Goal: Task Accomplishment & Management: Use online tool/utility

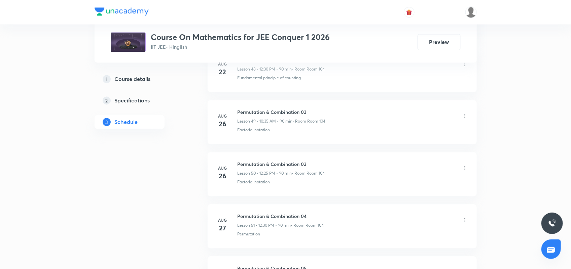
scroll to position [3042, 0]
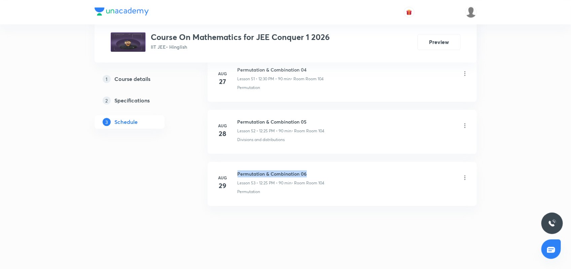
drag, startPoint x: 238, startPoint y: 175, endPoint x: 313, endPoint y: 174, distance: 75.0
click at [313, 174] on h6 "Permutation & Combination 06" at bounding box center [281, 174] width 87 height 7
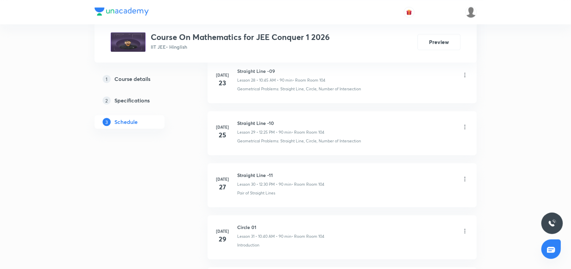
scroll to position [0, 0]
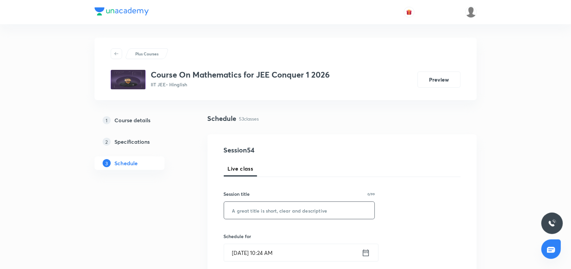
click at [268, 213] on input "text" at bounding box center [299, 210] width 151 height 17
paste input "Permutation & Combination 06"
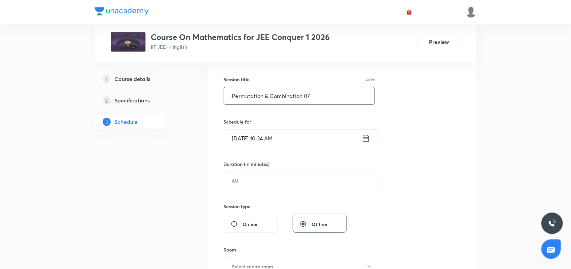
scroll to position [126, 0]
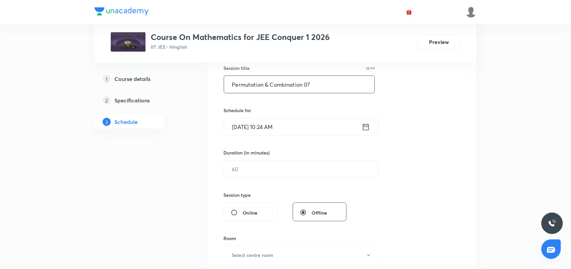
type input "Permutation & Combination 07"
click at [368, 124] on icon at bounding box center [366, 126] width 8 height 9
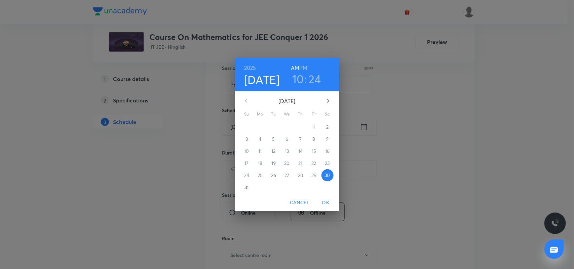
click at [315, 82] on h3 "24" at bounding box center [315, 79] width 12 height 14
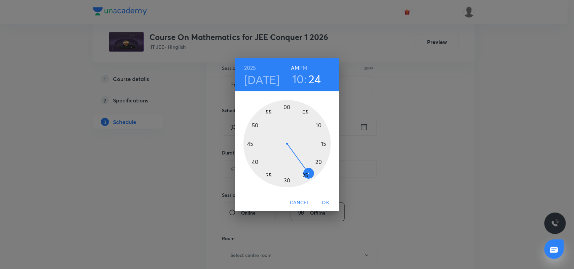
click at [268, 177] on div at bounding box center [287, 143] width 87 height 87
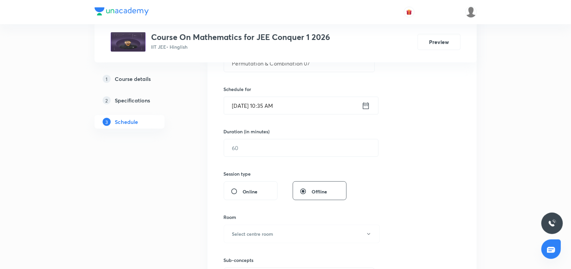
scroll to position [168, 0]
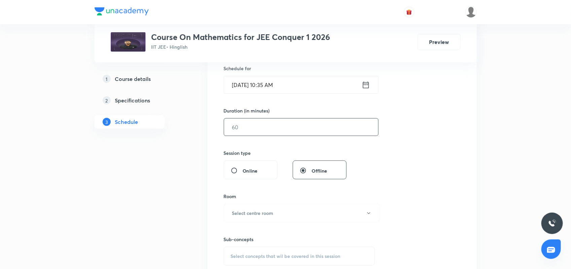
click at [283, 135] on input "text" at bounding box center [301, 127] width 154 height 17
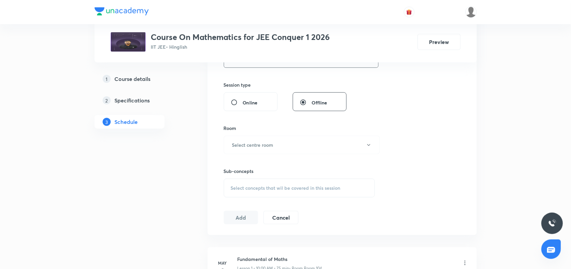
scroll to position [252, 0]
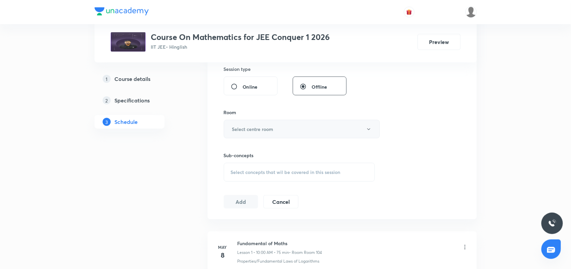
type input "90"
click at [291, 129] on button "Select centre room" at bounding box center [302, 129] width 156 height 19
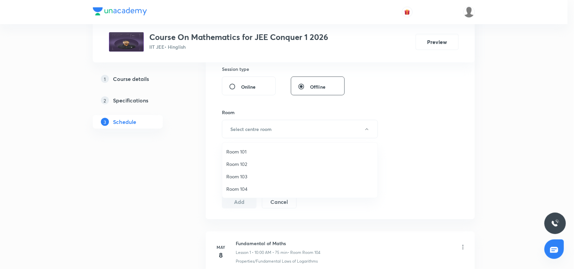
click at [241, 191] on span "Room 104" at bounding box center [299, 189] width 147 height 7
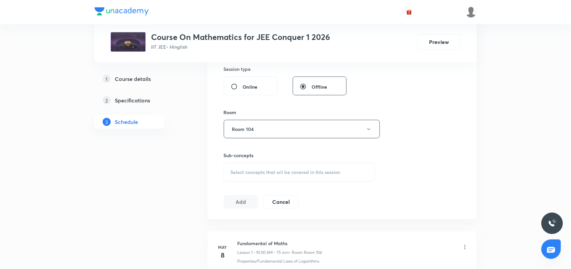
click at [248, 173] on span "Select concepts that wil be covered in this session" at bounding box center [286, 172] width 110 height 5
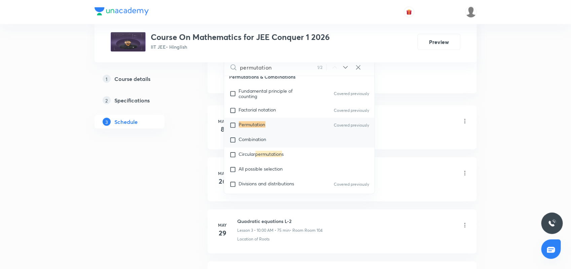
scroll to position [1289, 0]
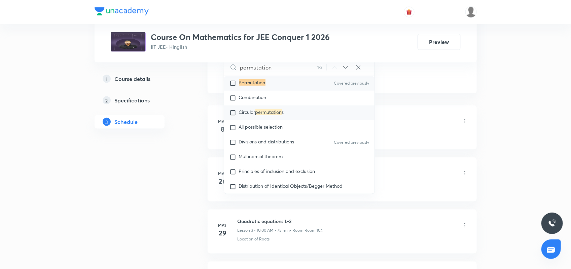
type input "permutation"
click at [274, 109] on mark "permutation" at bounding box center [268, 112] width 27 height 6
checkbox input "true"
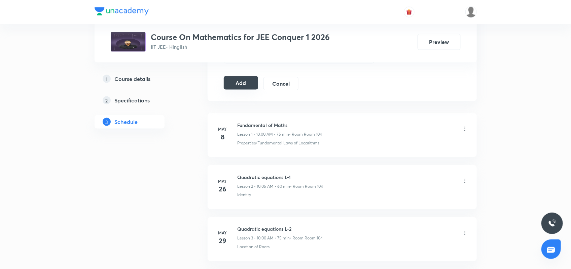
click at [243, 84] on button "Add" at bounding box center [241, 82] width 35 height 13
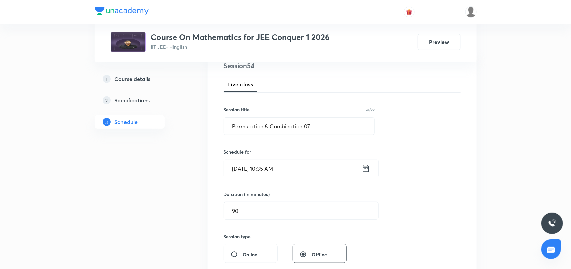
scroll to position [84, 0]
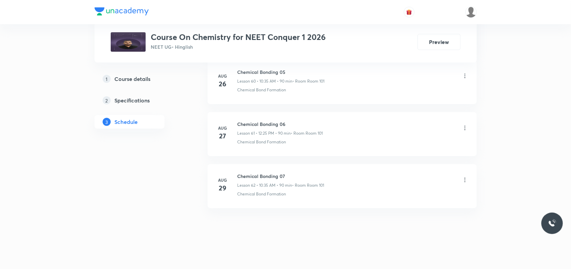
scroll to position [3512, 0]
drag, startPoint x: 238, startPoint y: 172, endPoint x: 315, endPoint y: 171, distance: 77.1
click at [315, 171] on h6 "Chemical Bonding 07" at bounding box center [281, 174] width 87 height 7
copy h6 "Chemical Bonding 07"
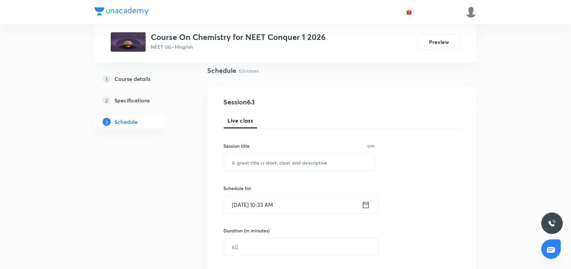
scroll to position [0, 0]
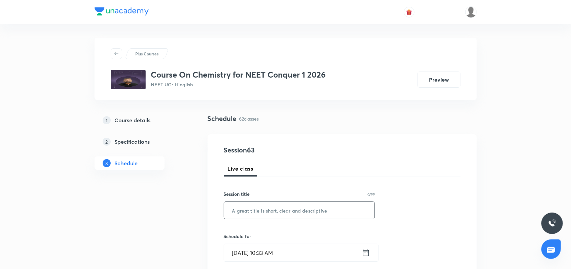
click at [250, 211] on input "text" at bounding box center [299, 210] width 151 height 17
paste input "Chemical Bonding 07"
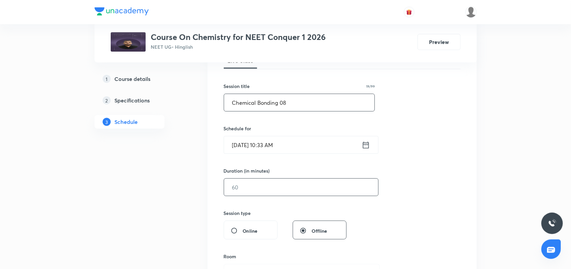
scroll to position [126, 0]
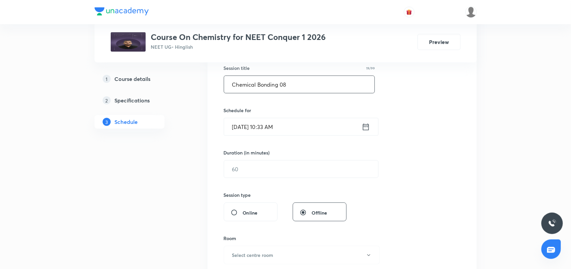
type input "Chemical Bonding 08"
click at [364, 123] on icon at bounding box center [366, 126] width 8 height 9
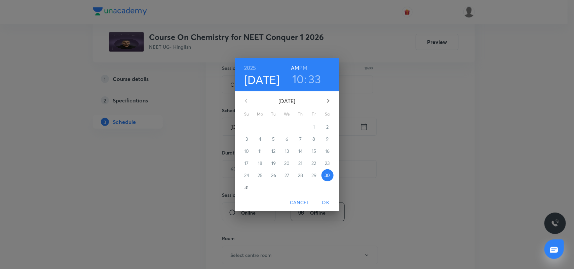
click at [314, 79] on h3 "33" at bounding box center [315, 79] width 12 height 14
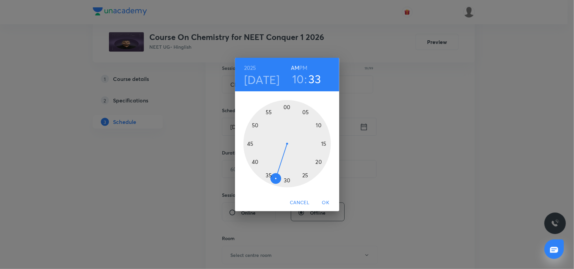
click at [256, 162] on div at bounding box center [287, 143] width 87 height 87
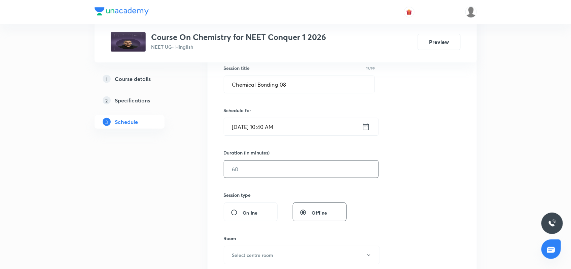
click at [256, 170] on input "text" at bounding box center [301, 169] width 154 height 17
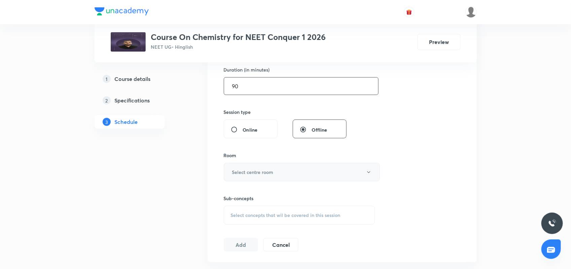
scroll to position [210, 0]
type input "90"
click at [288, 175] on button "Select centre room" at bounding box center [302, 171] width 156 height 19
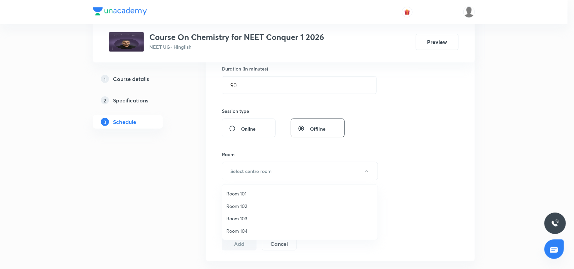
drag, startPoint x: 248, startPoint y: 191, endPoint x: 293, endPoint y: 177, distance: 47.0
click at [251, 192] on span "Room 101" at bounding box center [299, 193] width 147 height 7
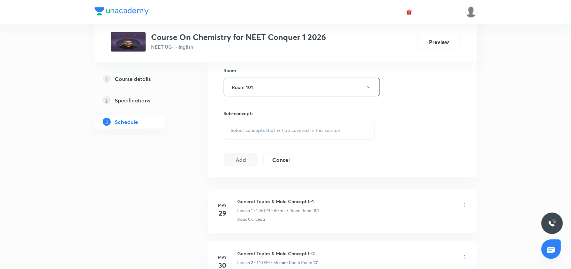
click at [266, 129] on span "Select concepts that wil be covered in this session" at bounding box center [286, 130] width 110 height 5
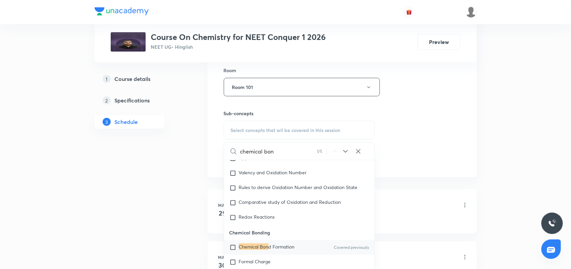
scroll to position [2650, 0]
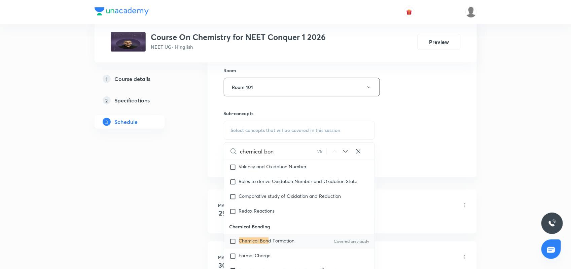
type input "chemical bon"
drag, startPoint x: 298, startPoint y: 244, endPoint x: 443, endPoint y: 113, distance: 195.8
click at [299, 243] on div "Chemical Bon d Formation Covered previously" at bounding box center [299, 241] width 151 height 15
checkbox input "true"
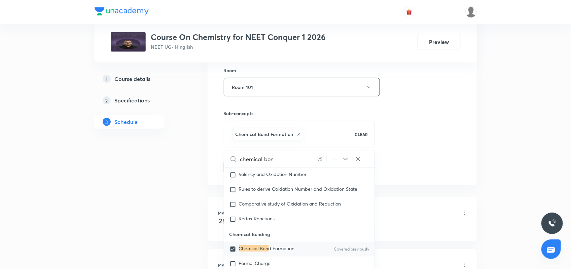
click at [443, 113] on div "Session 63 Live class Session title 19/99 Chemical Bonding 08 ​ Schedule for Au…" at bounding box center [342, 13] width 237 height 324
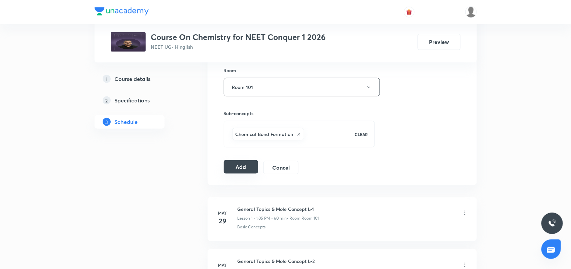
click at [236, 166] on button "Add" at bounding box center [241, 166] width 35 height 13
